Goal: Task Accomplishment & Management: Use online tool/utility

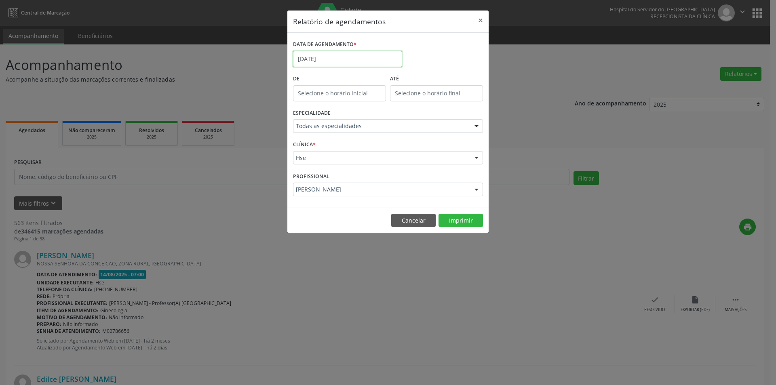
click at [342, 62] on input "[DATE]" at bounding box center [347, 59] width 109 height 16
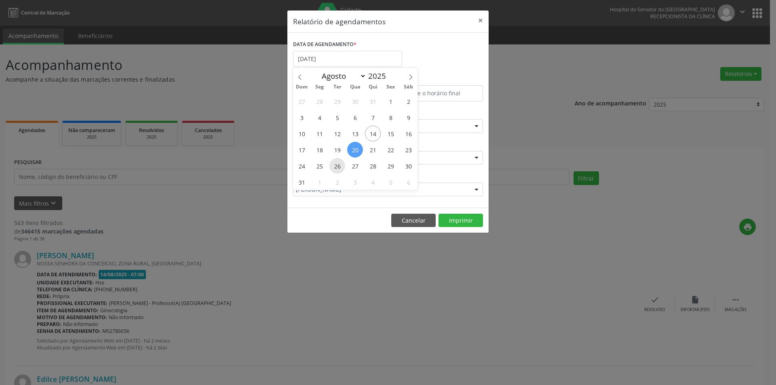
click at [337, 165] on span "26" at bounding box center [337, 166] width 16 height 16
type input "[DATE]"
click at [337, 165] on span "26" at bounding box center [337, 166] width 16 height 16
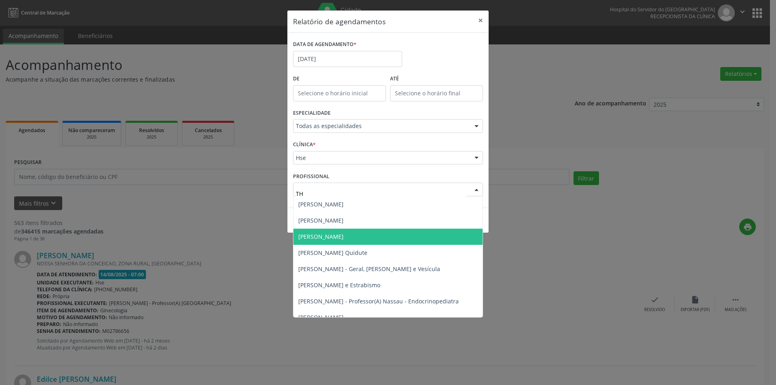
type input "THA"
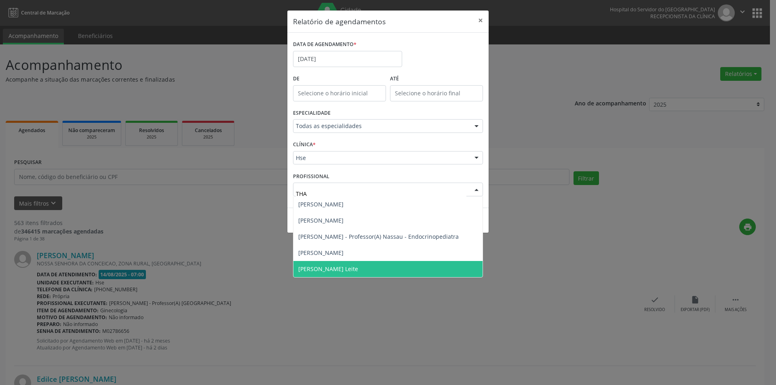
click at [358, 265] on span "[PERSON_NAME] Leite" at bounding box center [387, 269] width 189 height 16
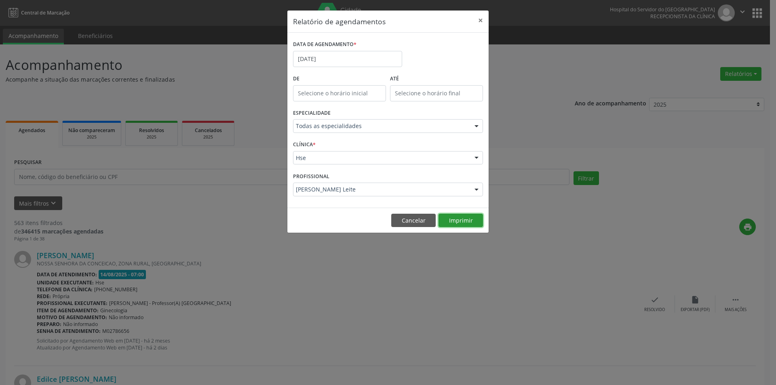
click at [450, 221] on button "Imprimir" at bounding box center [460, 221] width 44 height 14
click at [338, 60] on input "[DATE]" at bounding box center [347, 59] width 109 height 16
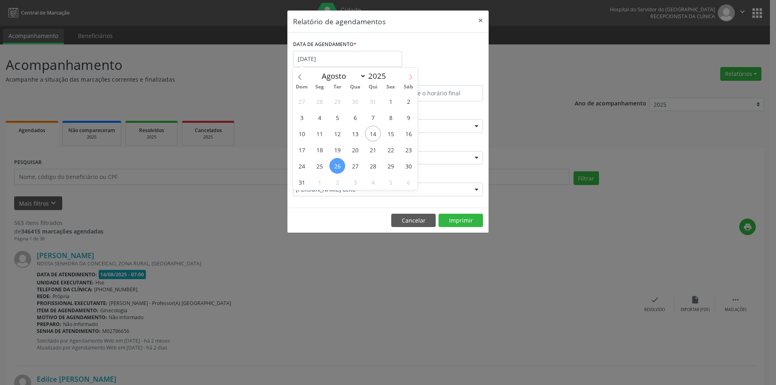
click at [414, 77] on span at bounding box center [411, 75] width 14 height 14
select select "8"
click at [334, 101] on span "2" at bounding box center [337, 101] width 16 height 16
type input "[DATE]"
click at [334, 101] on span "2" at bounding box center [337, 101] width 16 height 16
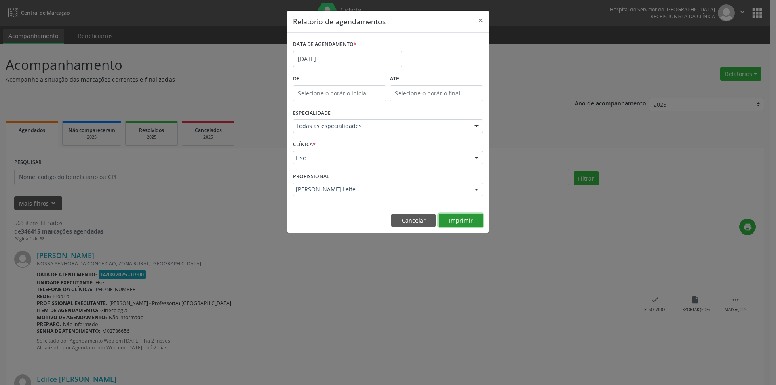
click at [448, 218] on button "Imprimir" at bounding box center [460, 221] width 44 height 14
click at [340, 61] on input "[DATE]" at bounding box center [347, 59] width 109 height 16
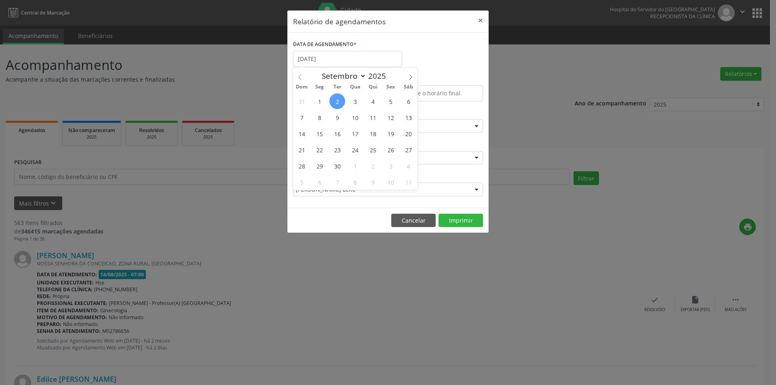
click at [300, 76] on icon at bounding box center [299, 76] width 3 height 5
select select "7"
click at [354, 152] on span "20" at bounding box center [355, 150] width 16 height 16
type input "[DATE]"
click at [354, 152] on span "20" at bounding box center [355, 150] width 16 height 16
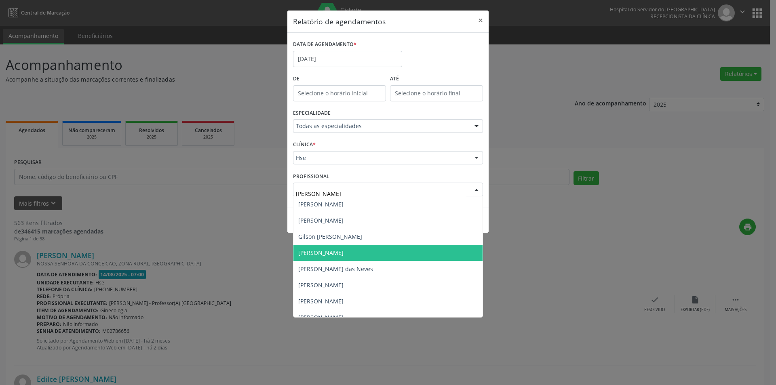
type input "JOSEL"
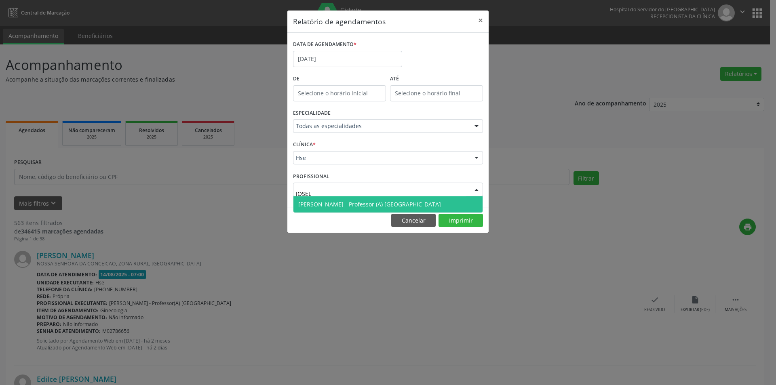
click at [319, 207] on span "[PERSON_NAME] - Professor (A) [GEOGRAPHIC_DATA]" at bounding box center [369, 204] width 143 height 8
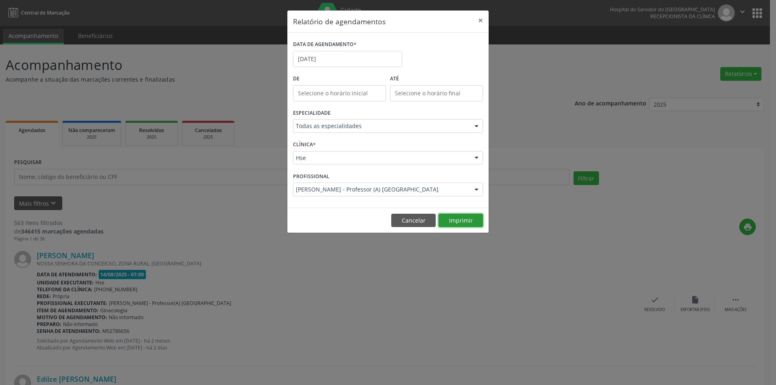
click at [458, 221] on button "Imprimir" at bounding box center [460, 221] width 44 height 14
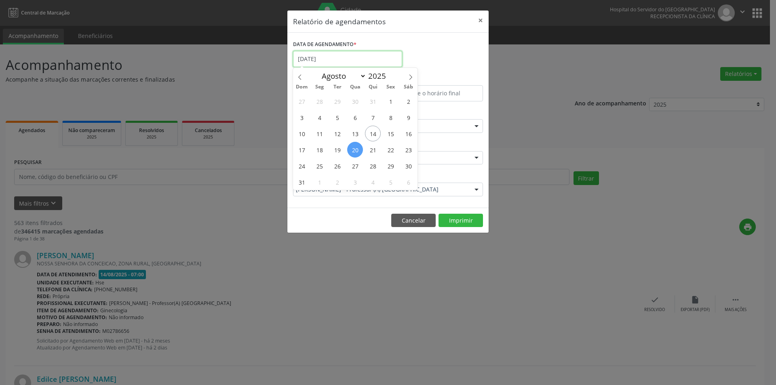
click at [329, 60] on input "[DATE]" at bounding box center [347, 59] width 109 height 16
click at [337, 148] on span "19" at bounding box center [337, 150] width 16 height 16
type input "[DATE]"
click at [337, 148] on span "19" at bounding box center [337, 150] width 16 height 16
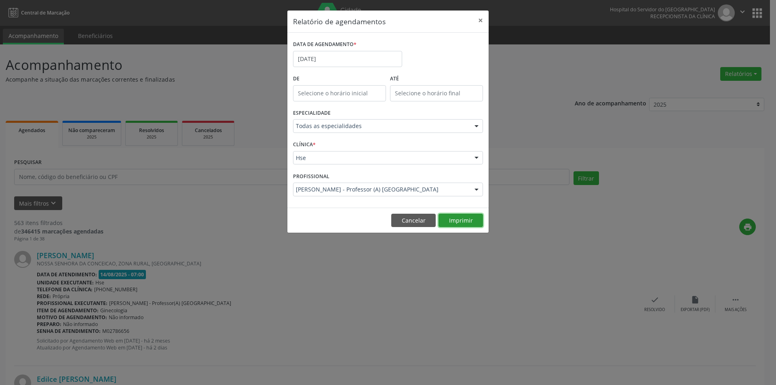
click at [457, 219] on button "Imprimir" at bounding box center [460, 221] width 44 height 14
click at [349, 57] on input "[DATE]" at bounding box center [347, 59] width 109 height 16
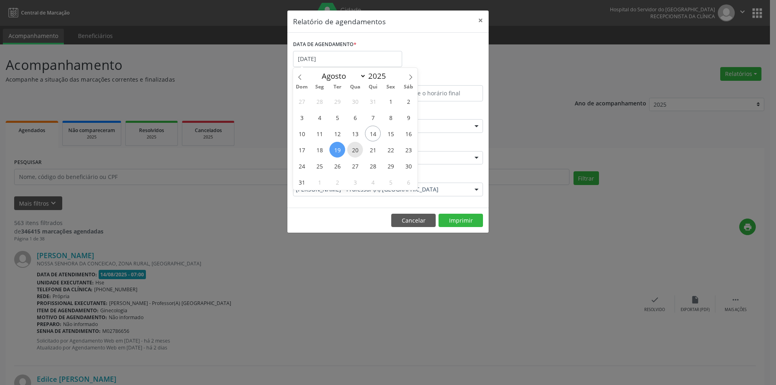
click at [354, 149] on span "20" at bounding box center [355, 150] width 16 height 16
type input "[DATE]"
click at [354, 149] on span "20" at bounding box center [355, 150] width 16 height 16
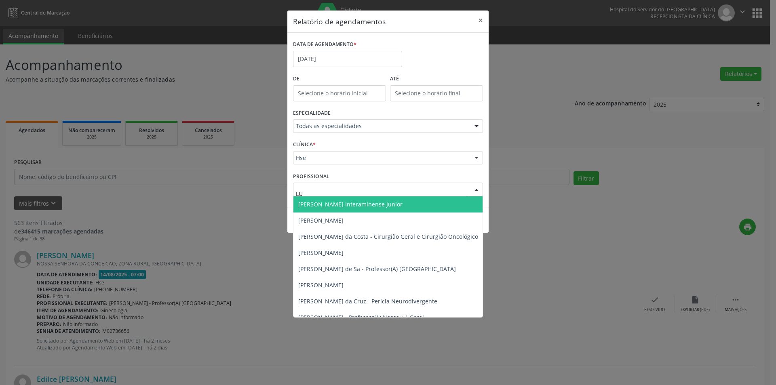
type input "LUI"
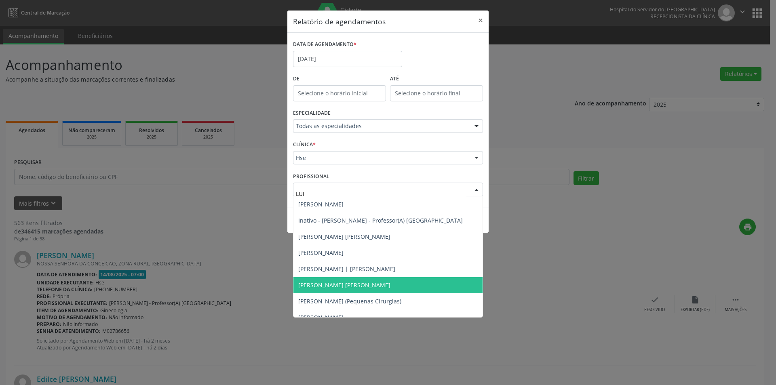
click at [359, 284] on span "[PERSON_NAME] [PERSON_NAME]" at bounding box center [344, 285] width 92 height 8
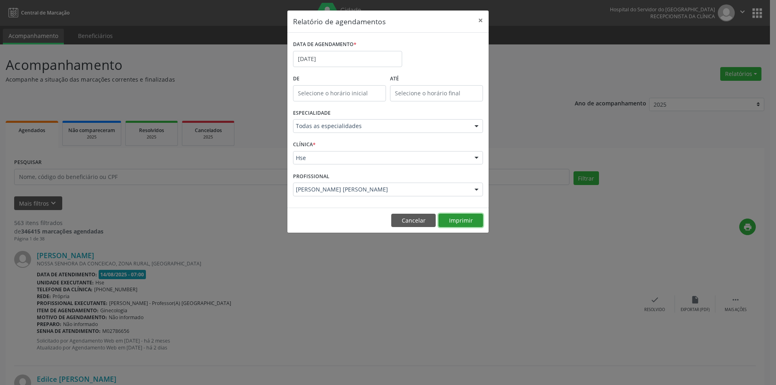
click at [458, 219] on button "Imprimir" at bounding box center [460, 221] width 44 height 14
